Goal: Task Accomplishment & Management: Manage account settings

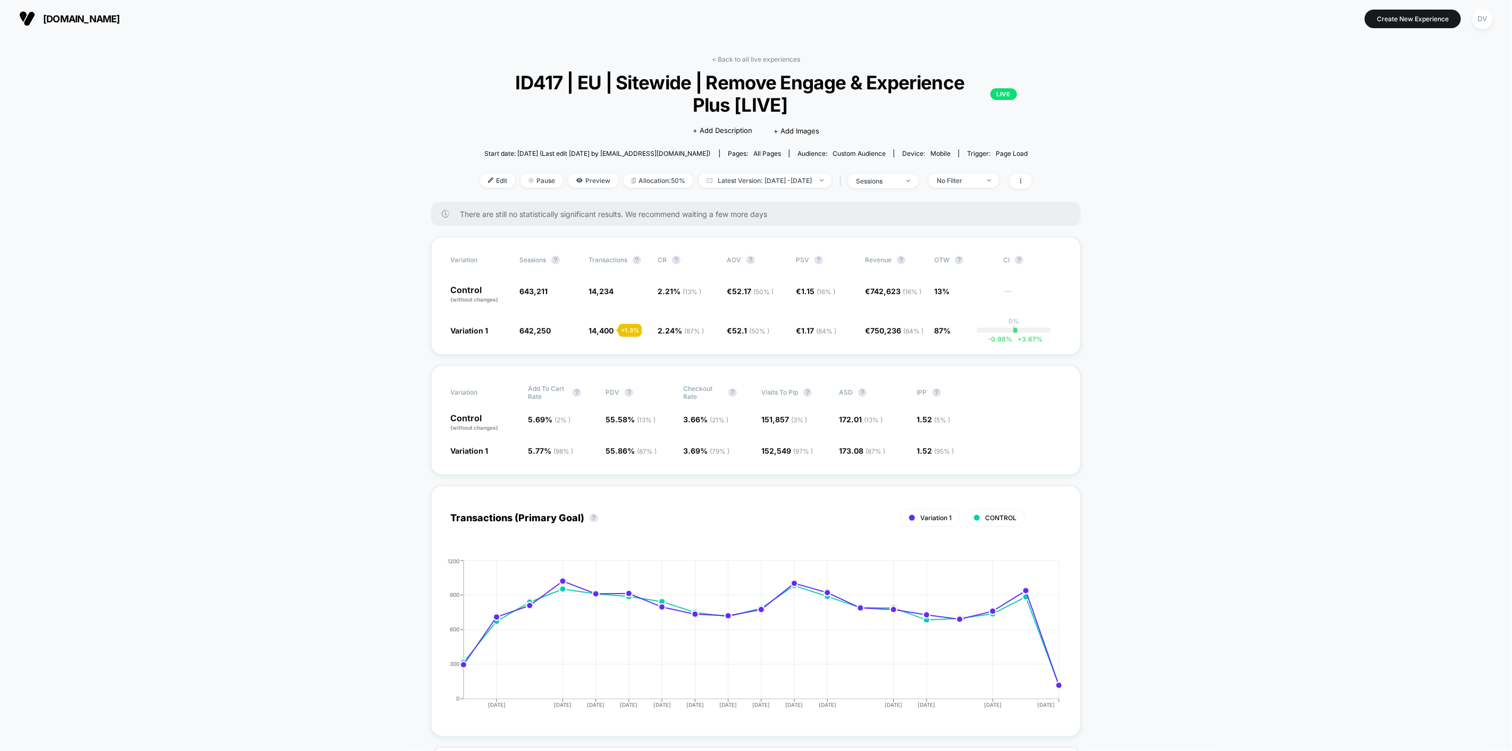
click at [899, 185] on div "sessions" at bounding box center [877, 181] width 43 height 8
click at [854, 261] on span "Users" at bounding box center [859, 264] width 20 height 9
click at [857, 295] on button "Save" at bounding box center [895, 295] width 126 height 18
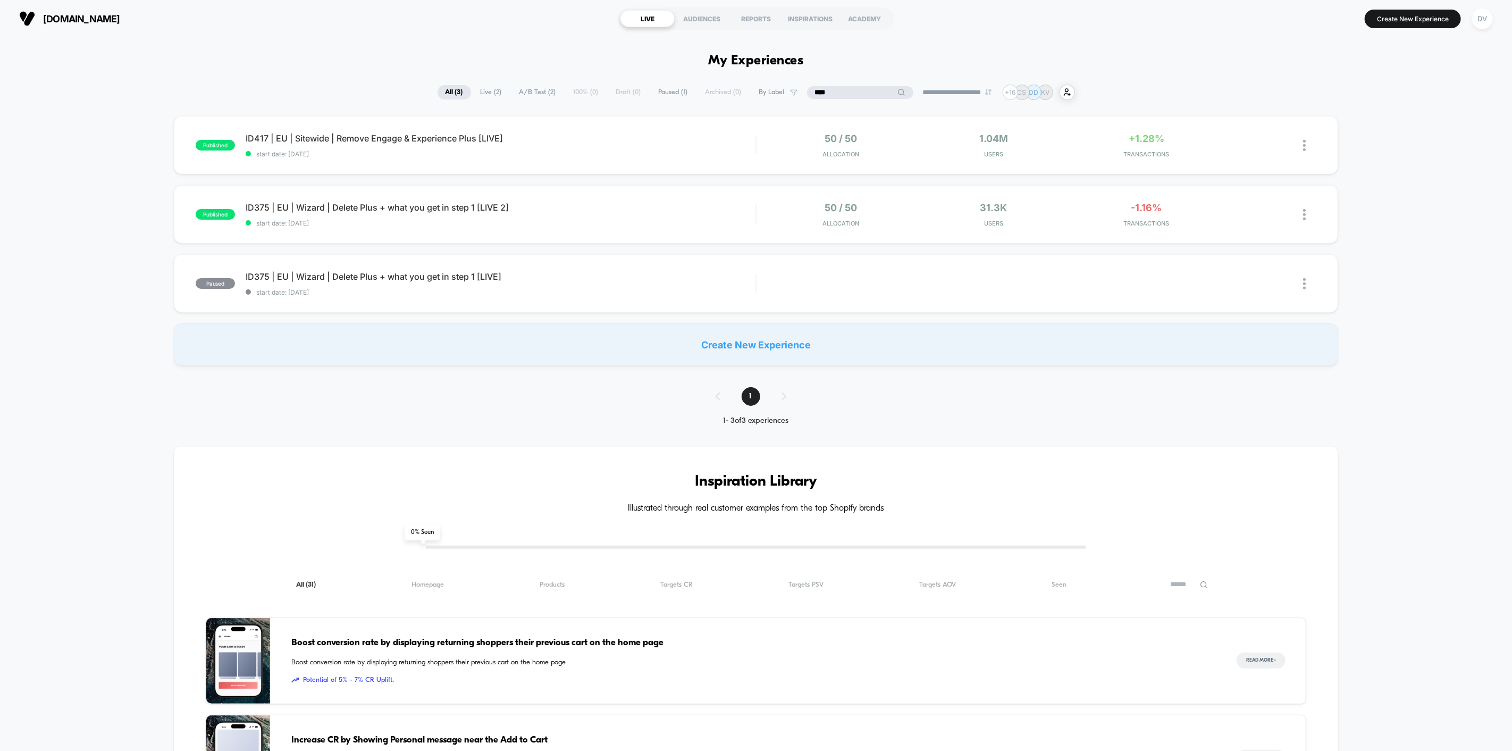
drag, startPoint x: 857, startPoint y: 91, endPoint x: 774, endPoint y: 94, distance: 82.5
click at [774, 94] on div "**********" at bounding box center [757, 92] width 638 height 15
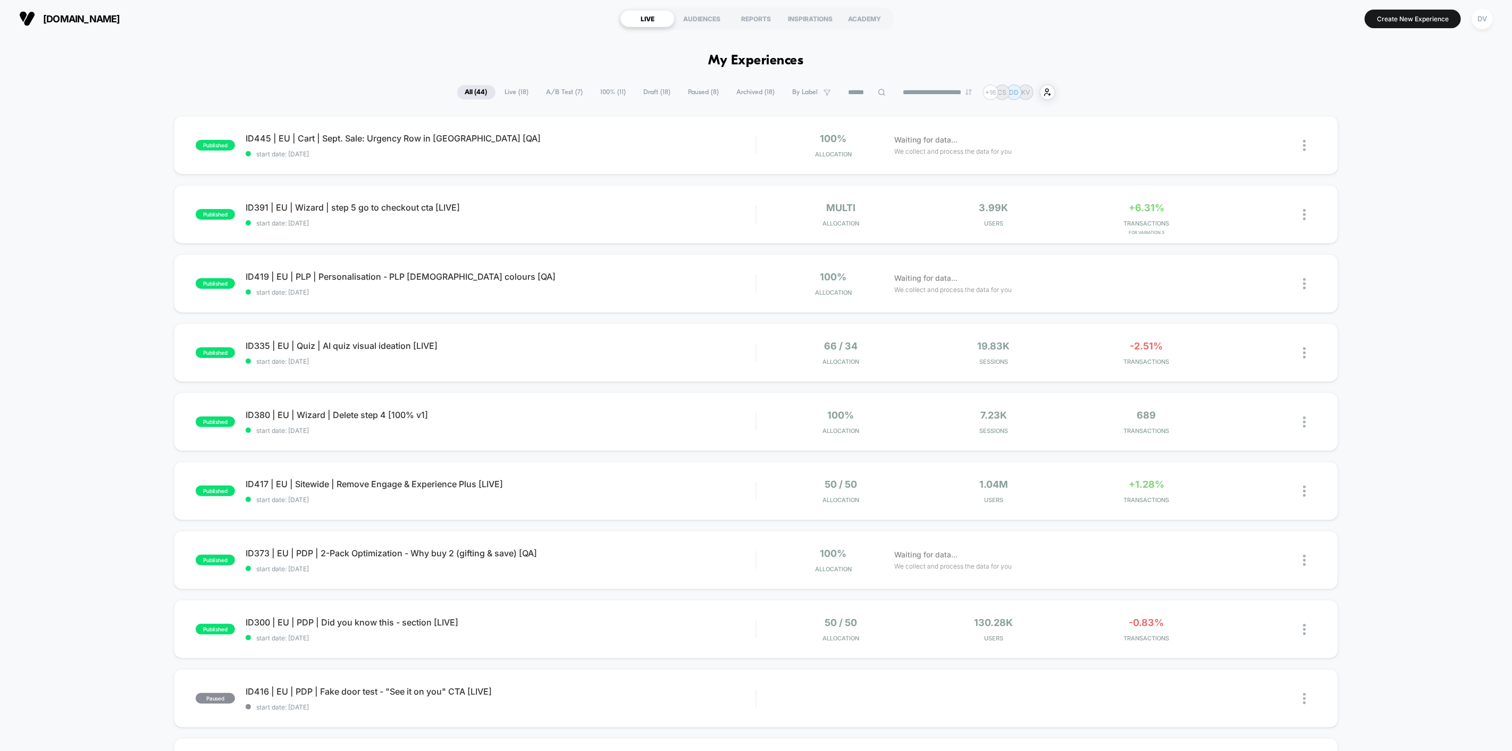
click at [497, 91] on span "Live ( 18 )" at bounding box center [517, 92] width 40 height 14
click at [364, 207] on span "ID391 | EU | Wizard | step 5 go to checkout cta [LIVE] Click to edit experience…" at bounding box center [501, 207] width 510 height 11
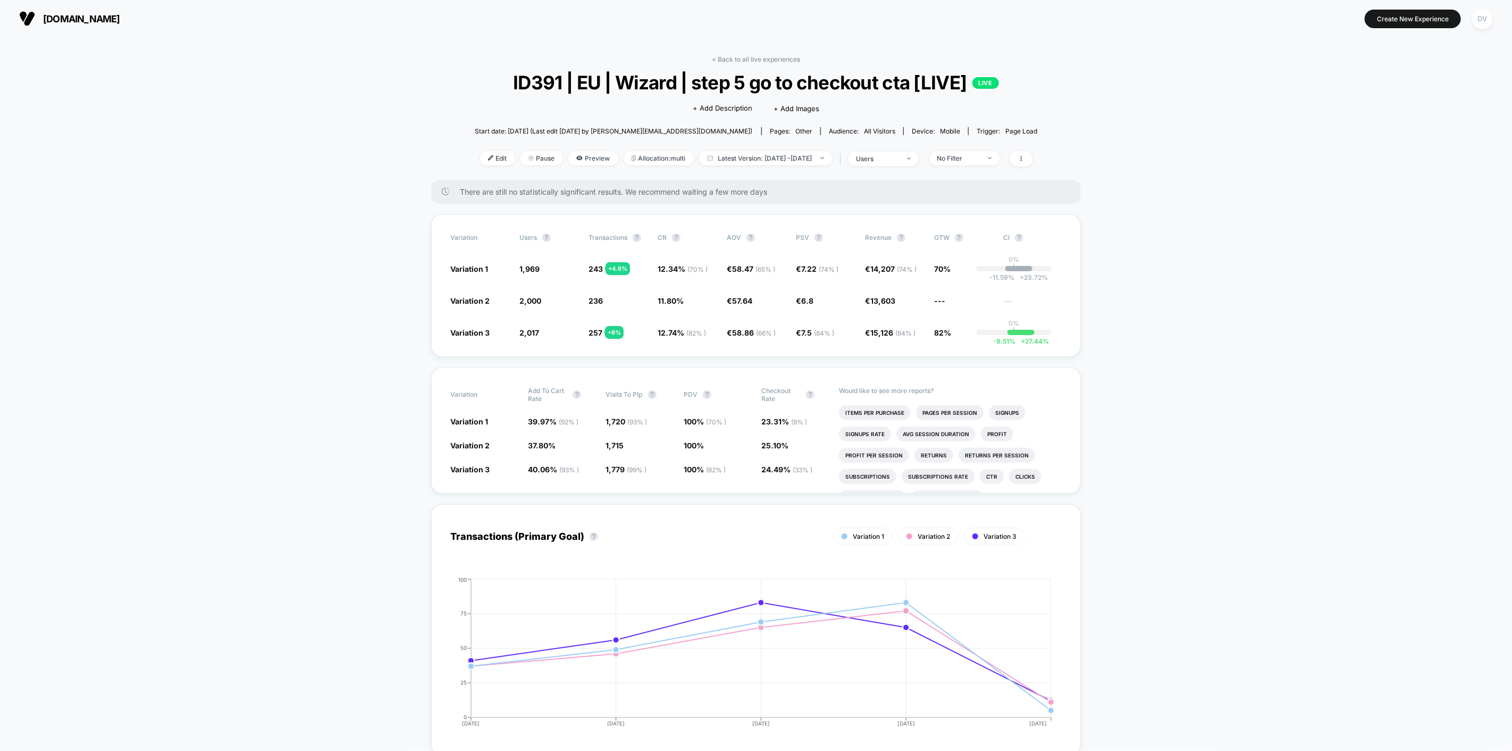
click at [1486, 19] on div "DV" at bounding box center [1482, 19] width 21 height 21
click at [1368, 93] on span "Connected Stores" at bounding box center [1461, 91] width 211 height 9
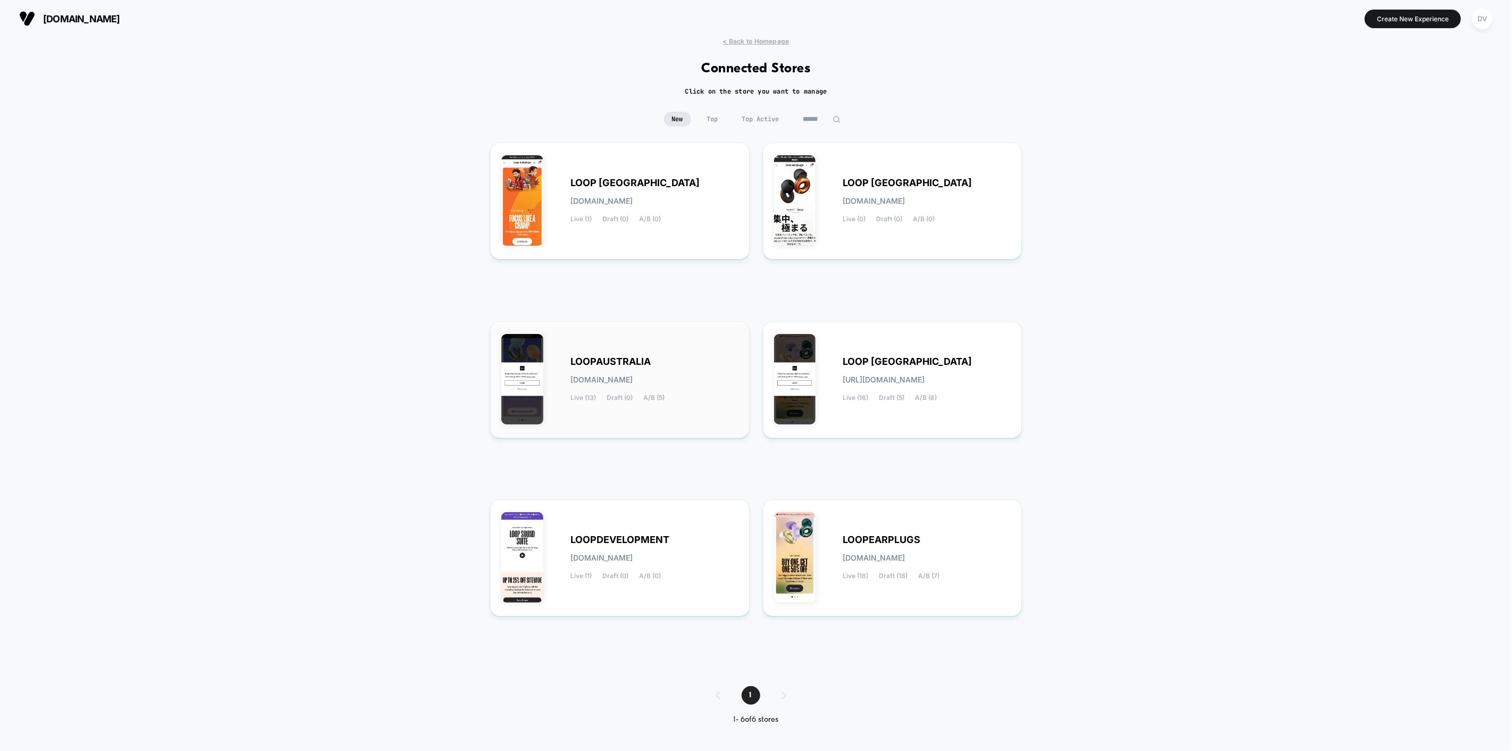
click at [619, 417] on div "LOOPAUSTRALIA loopaustralia.myshopify.com Live (13) Draft (0) A/B (5)" at bounding box center [619, 379] width 237 height 95
